Goal: Information Seeking & Learning: Compare options

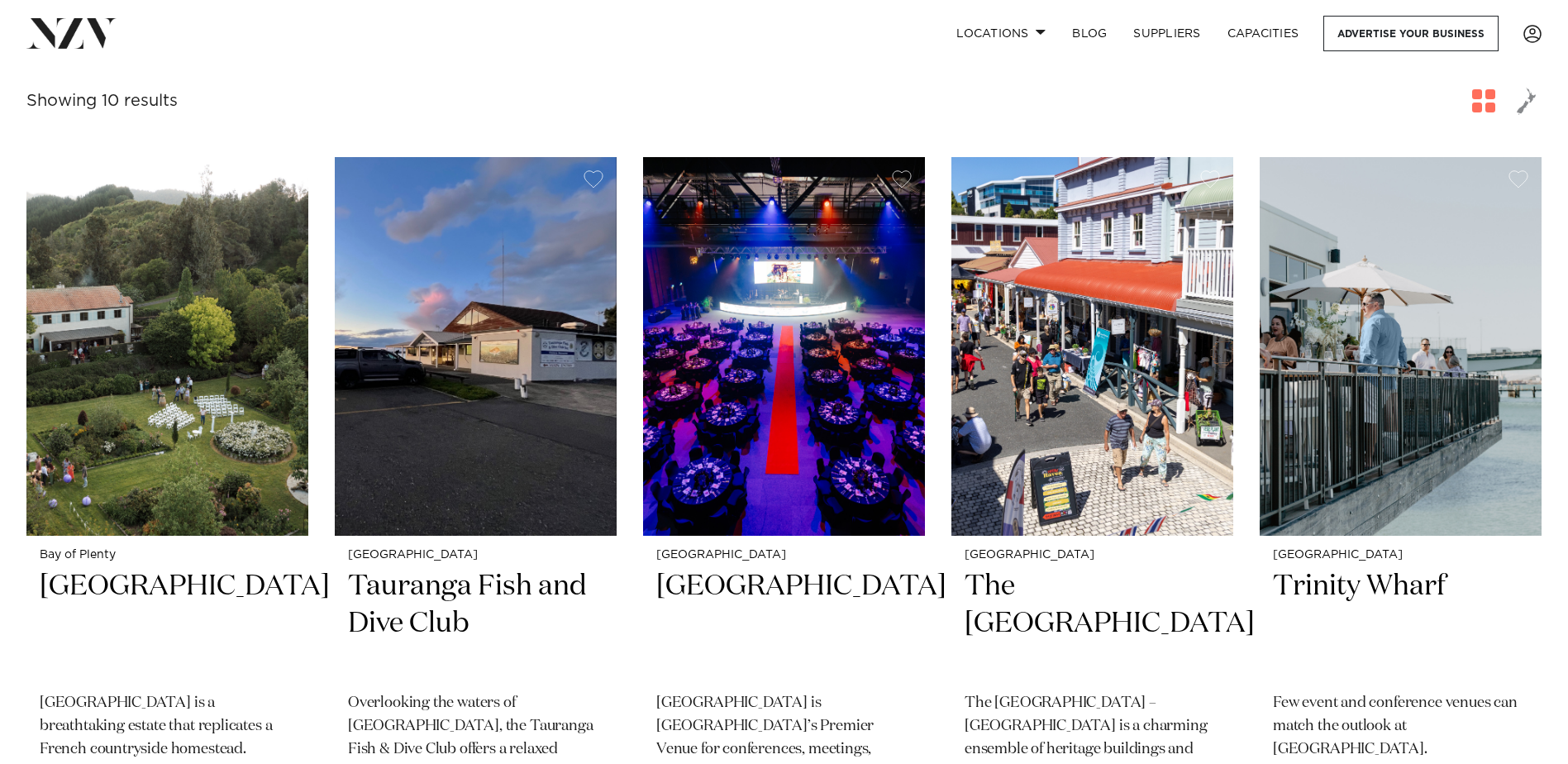
scroll to position [579, 0]
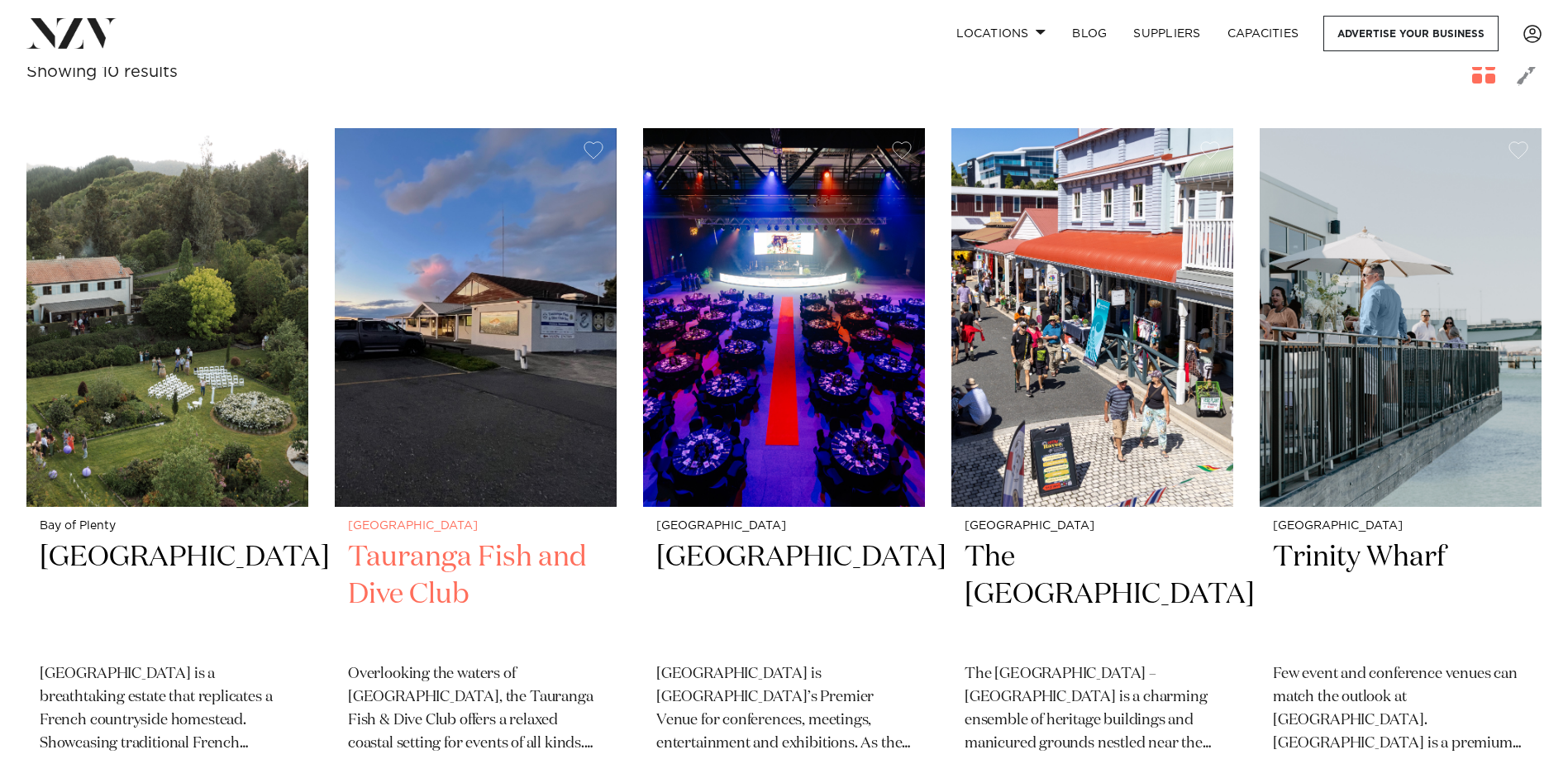
click at [435, 539] on h2 "Tauranga Fish and Dive Club" at bounding box center [475, 595] width 255 height 112
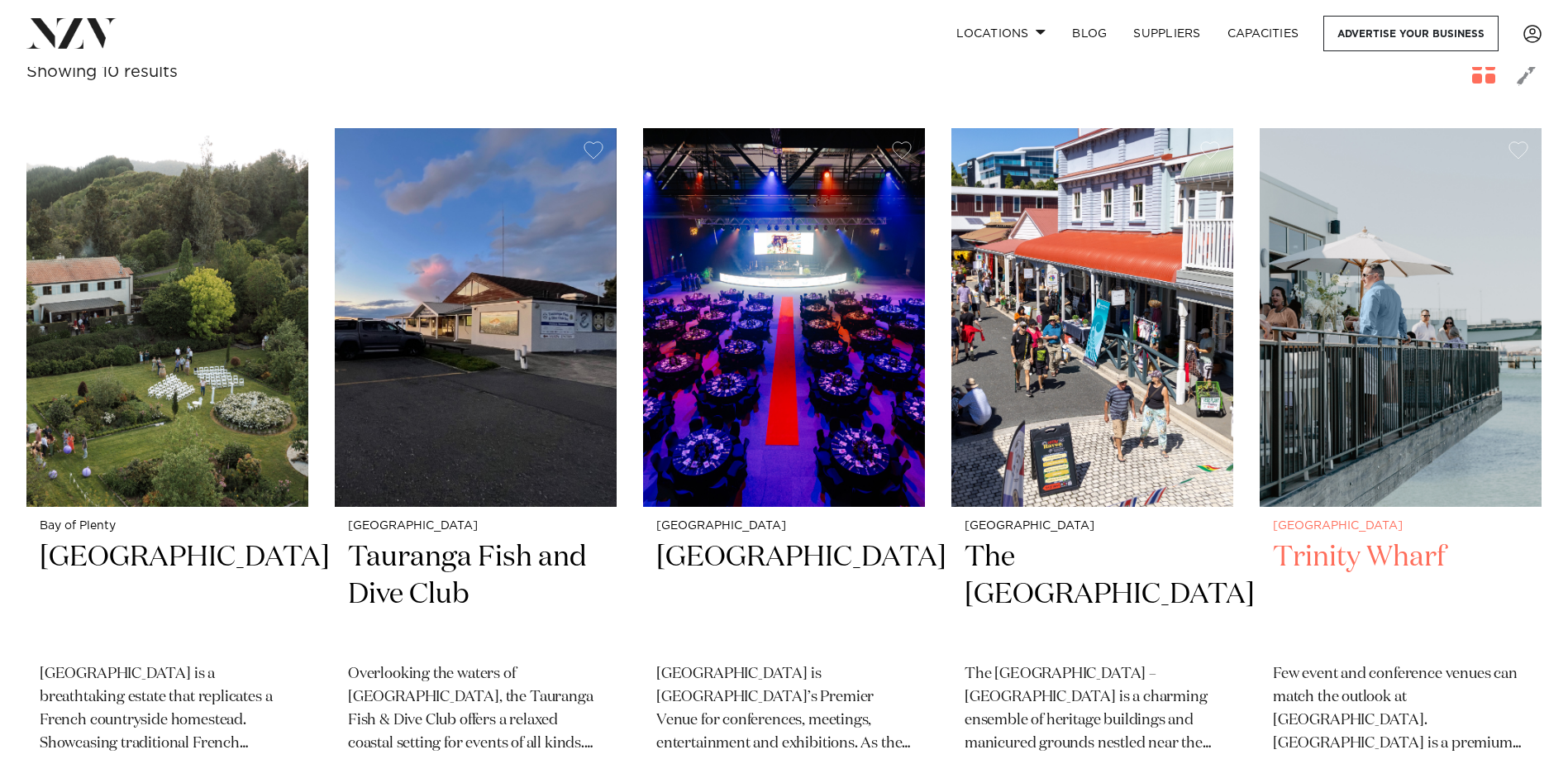
click at [1362, 539] on h2 "Trinity Wharf" at bounding box center [1400, 595] width 255 height 112
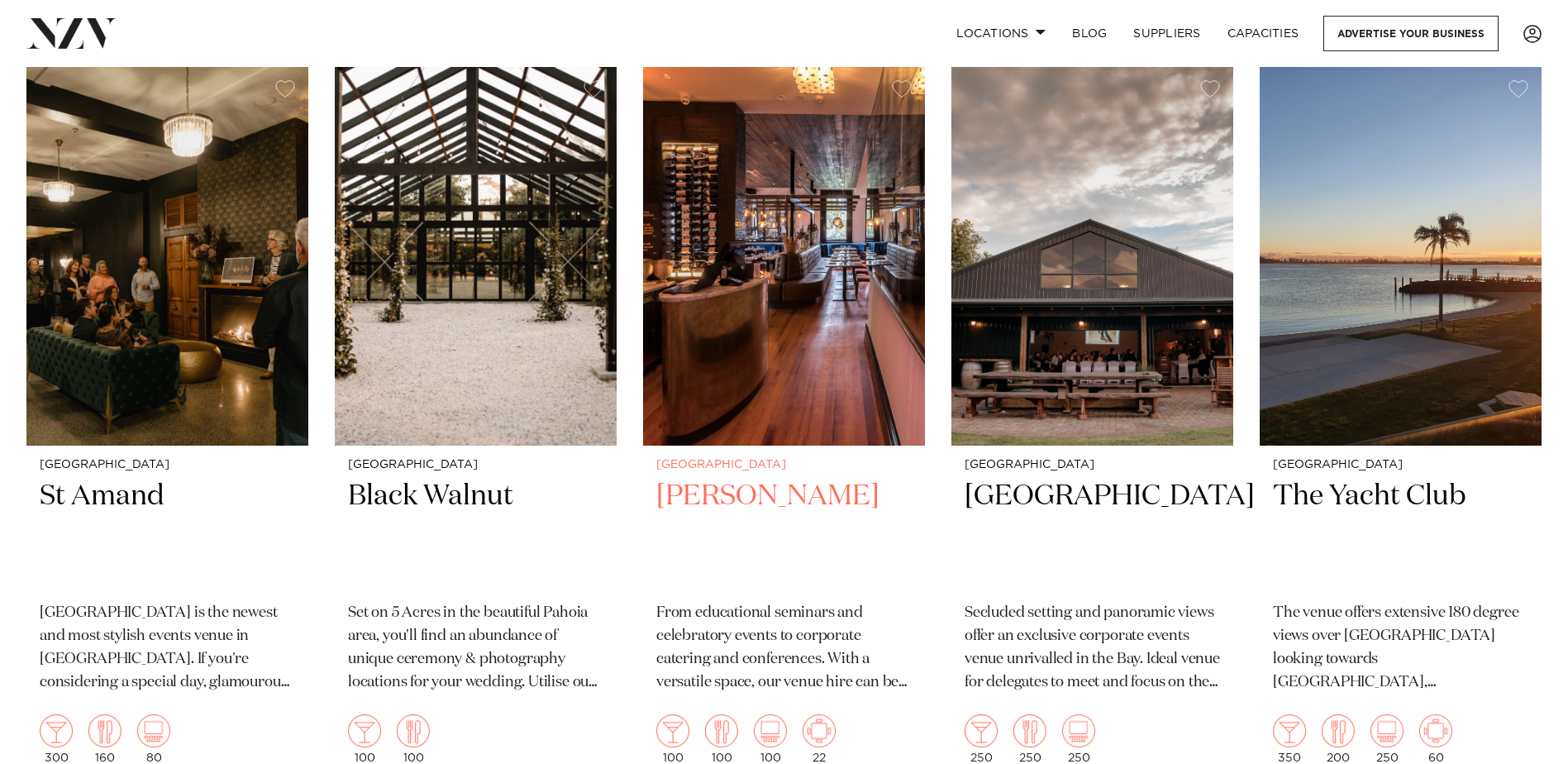
scroll to position [1405, 0]
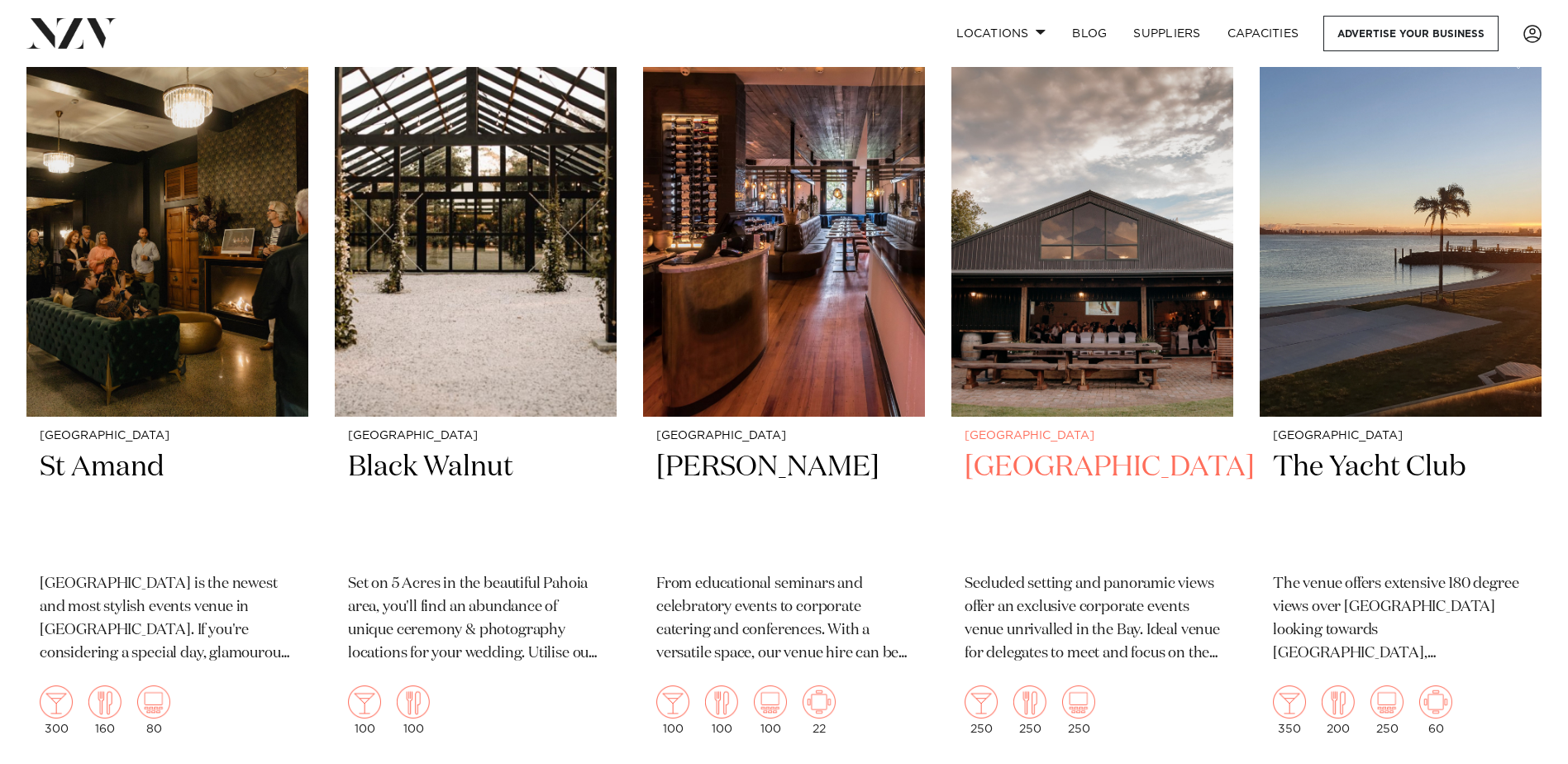
click at [1033, 449] on h2 "Eagle Ridge" at bounding box center [1093, 505] width 255 height 112
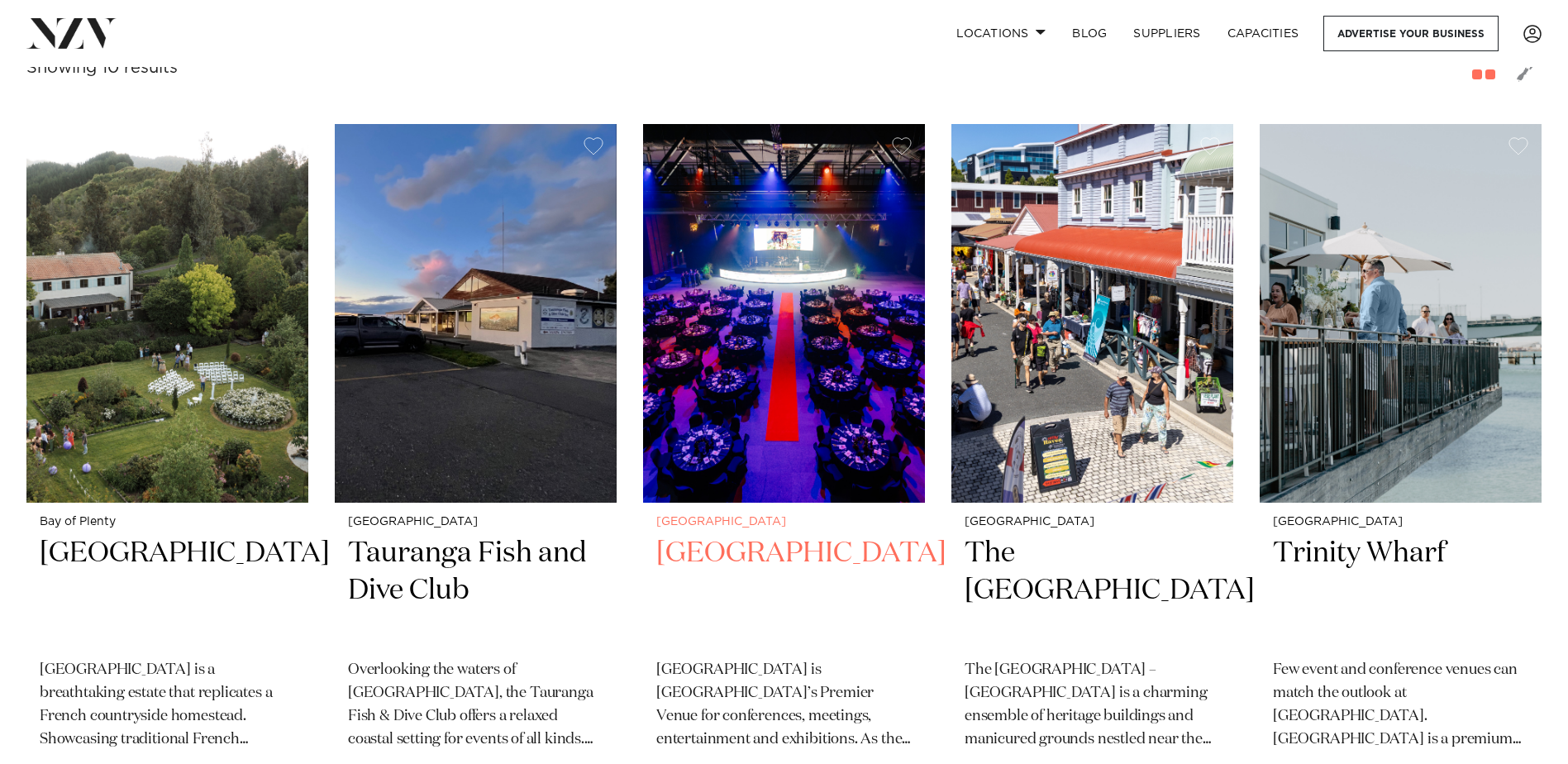
scroll to position [579, 0]
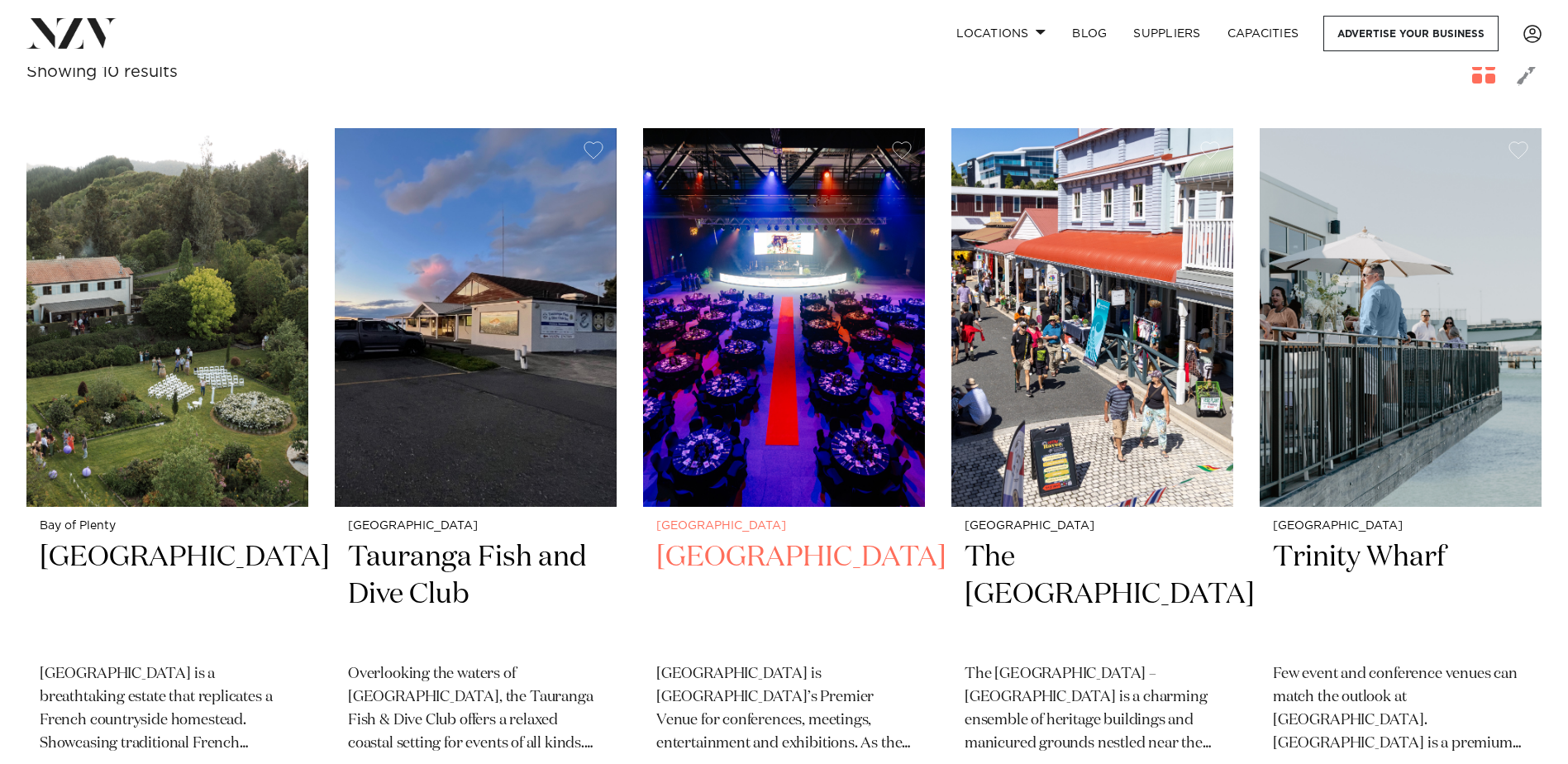
click at [755, 539] on h2 "[GEOGRAPHIC_DATA]" at bounding box center [784, 595] width 255 height 112
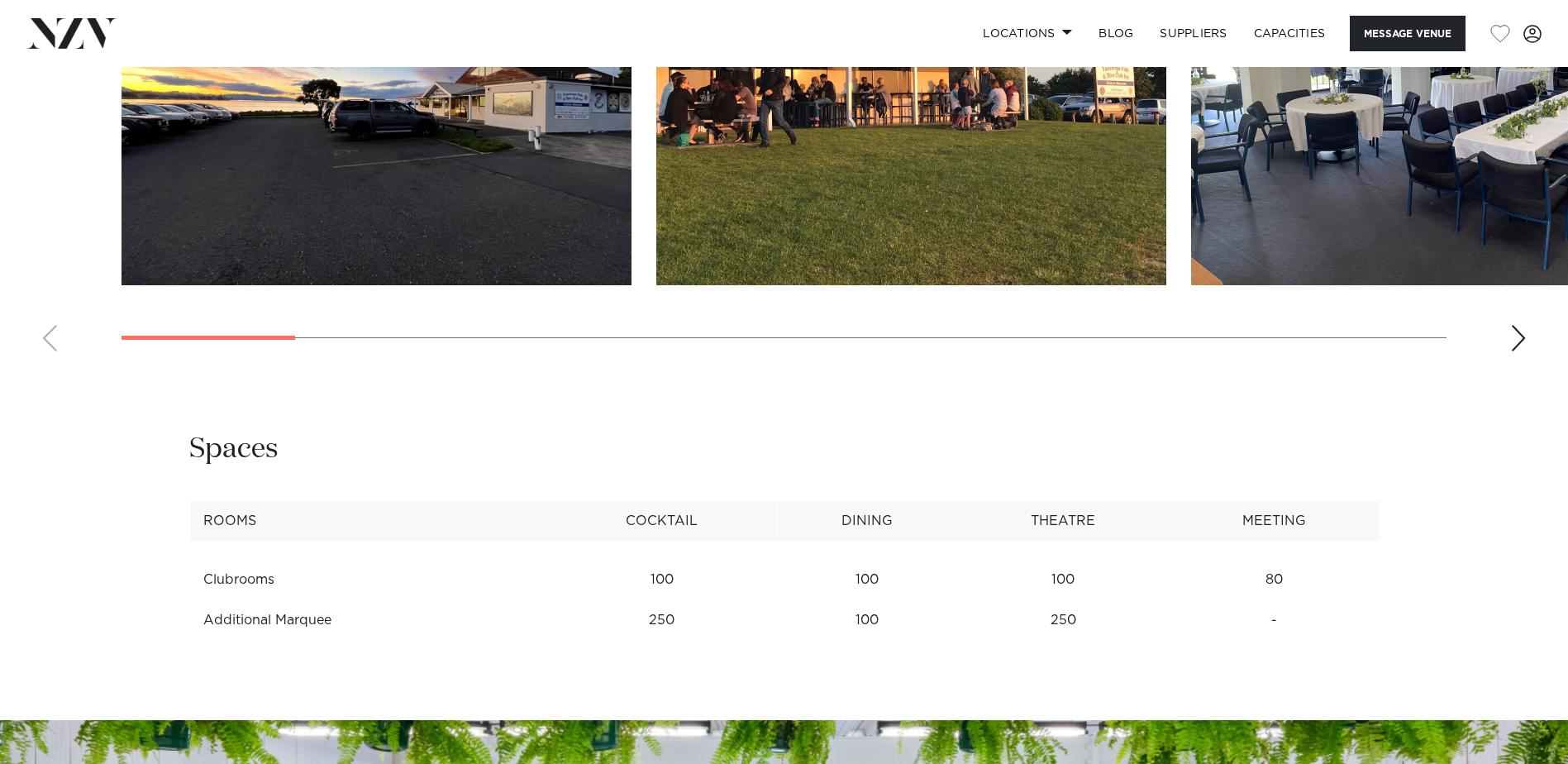
scroll to position [1818, 0]
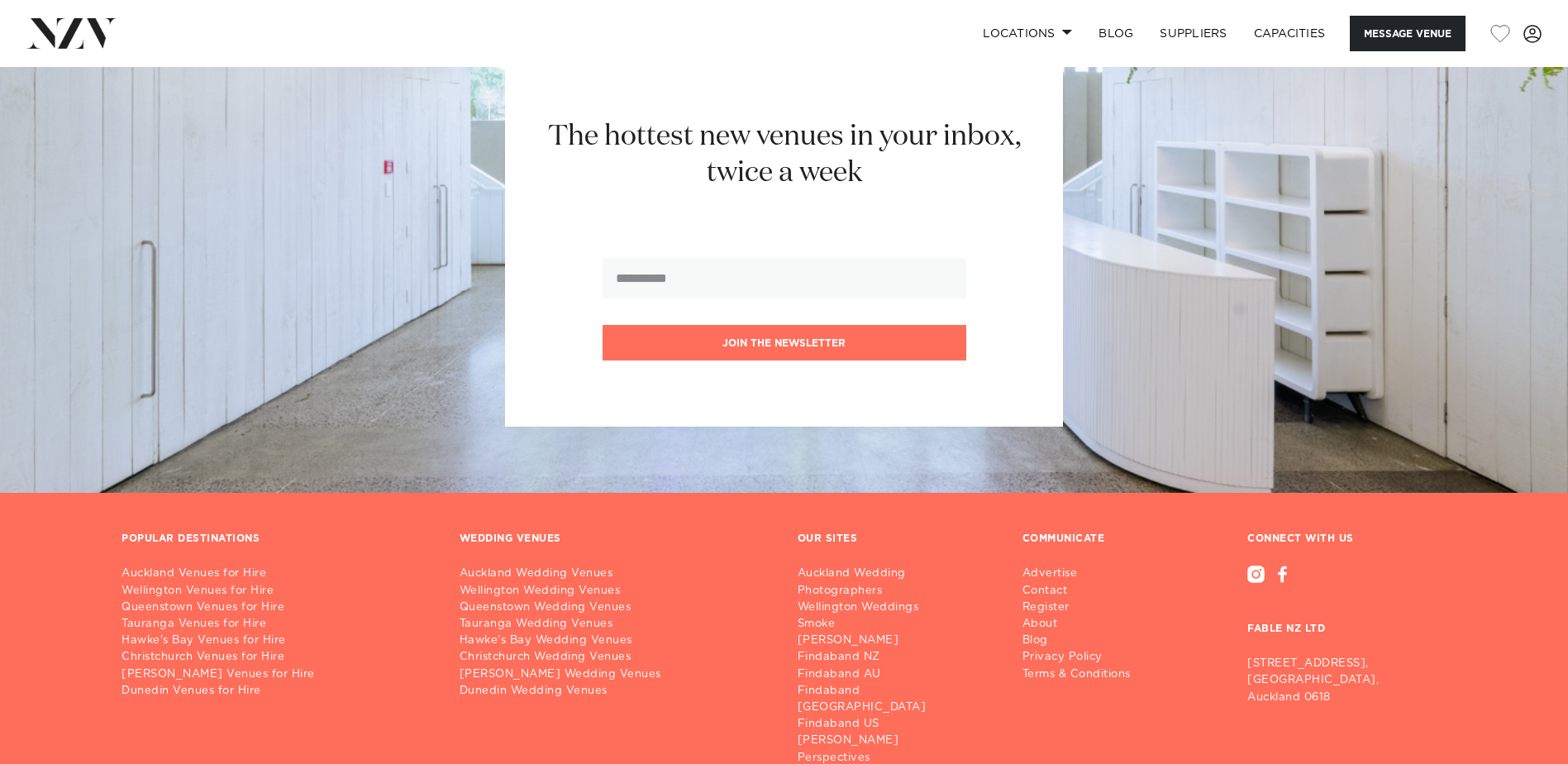
scroll to position [3761, 0]
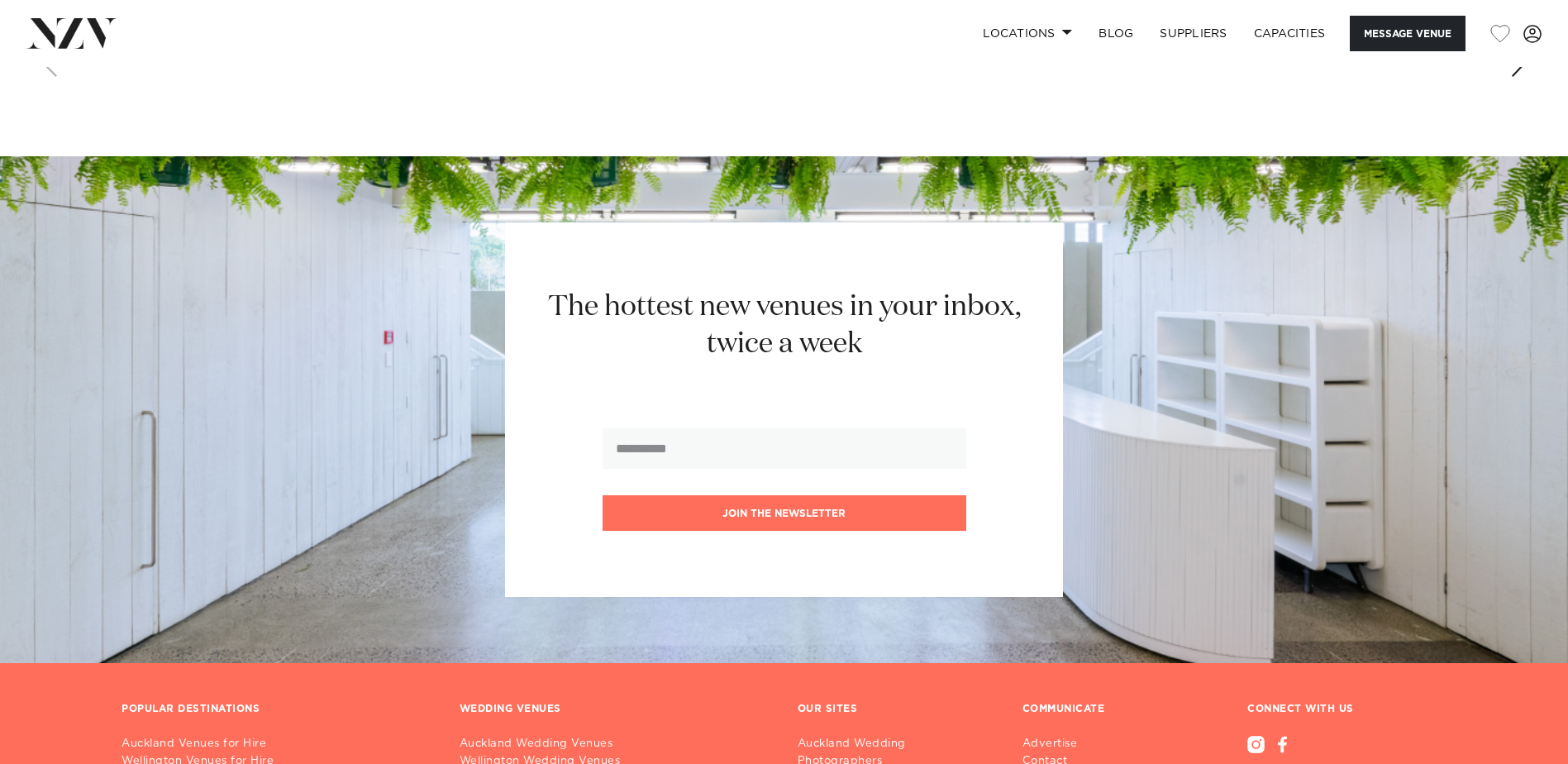
scroll to position [1810, 0]
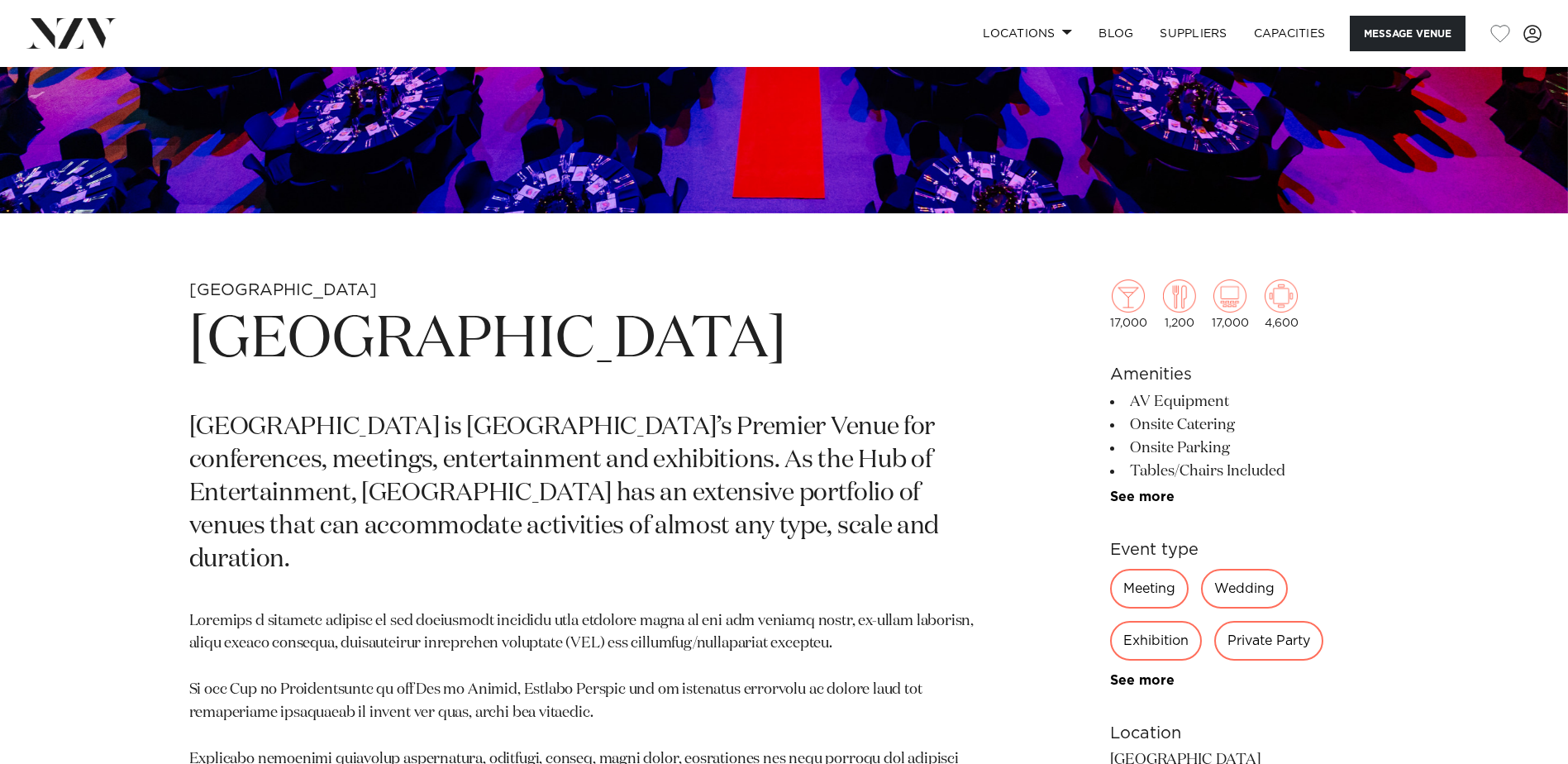
scroll to position [552, 0]
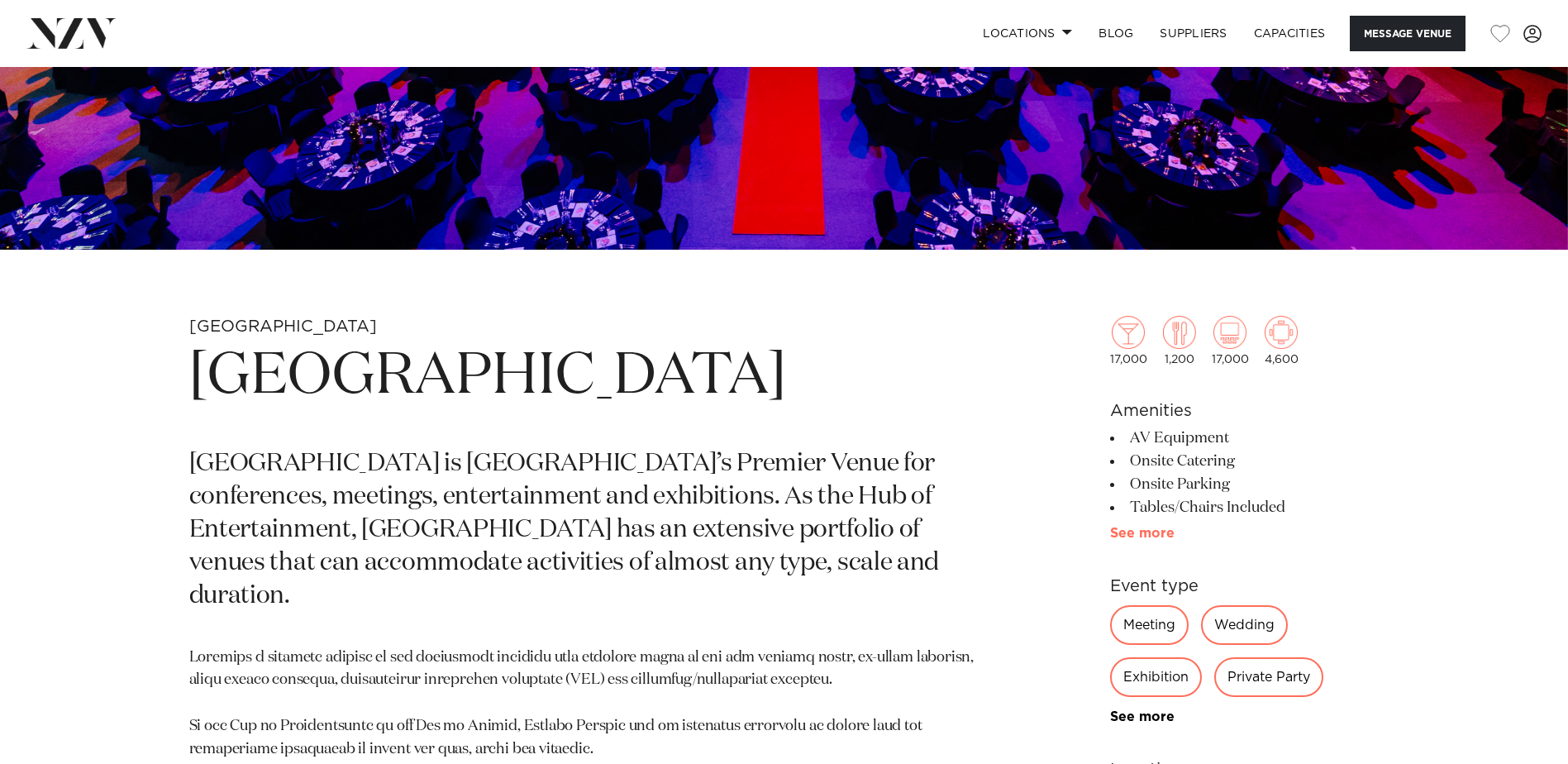
click at [1133, 527] on link "See more" at bounding box center [1174, 533] width 129 height 13
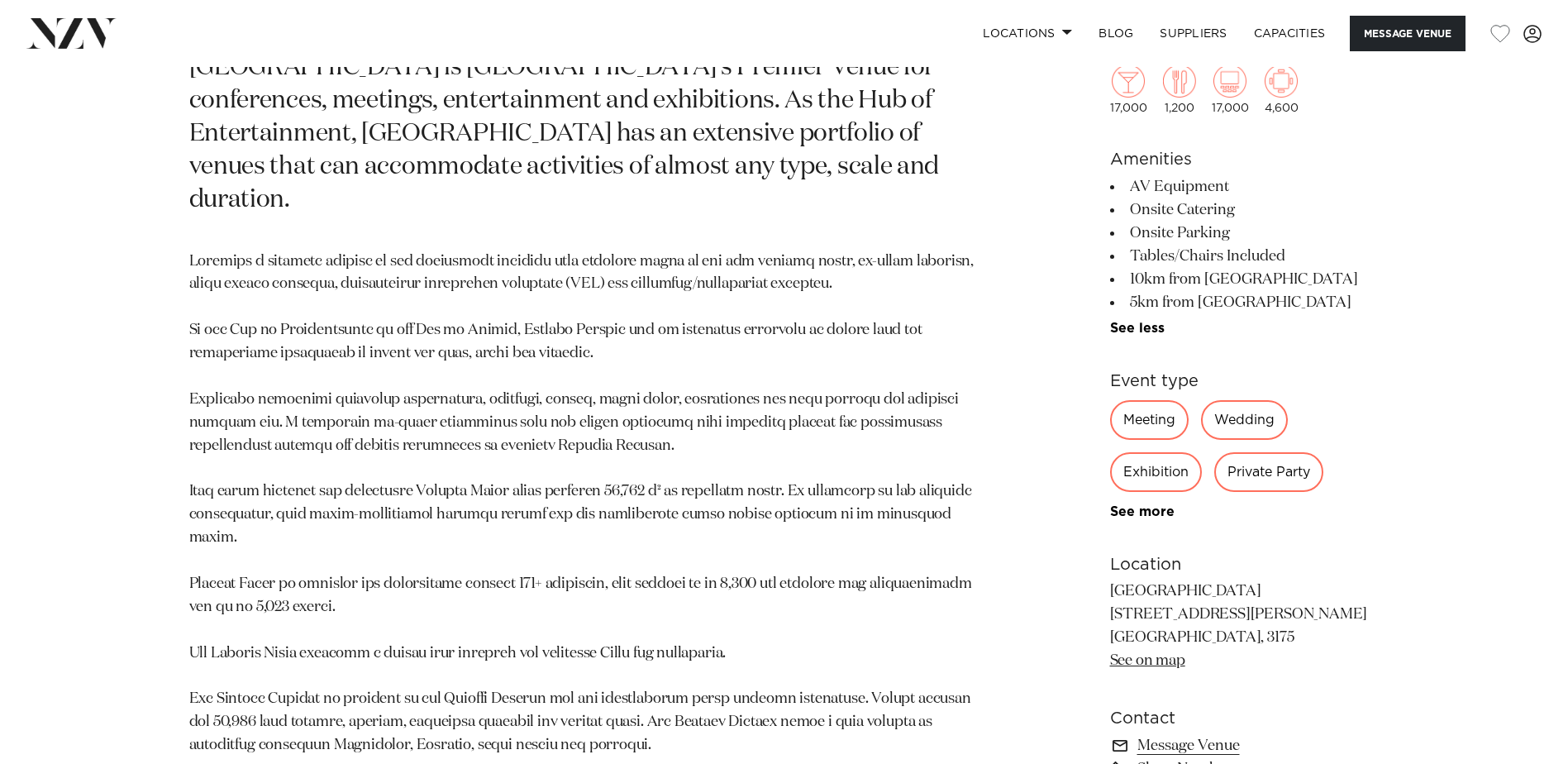
scroll to position [1048, 0]
